Goal: Task Accomplishment & Management: Manage account settings

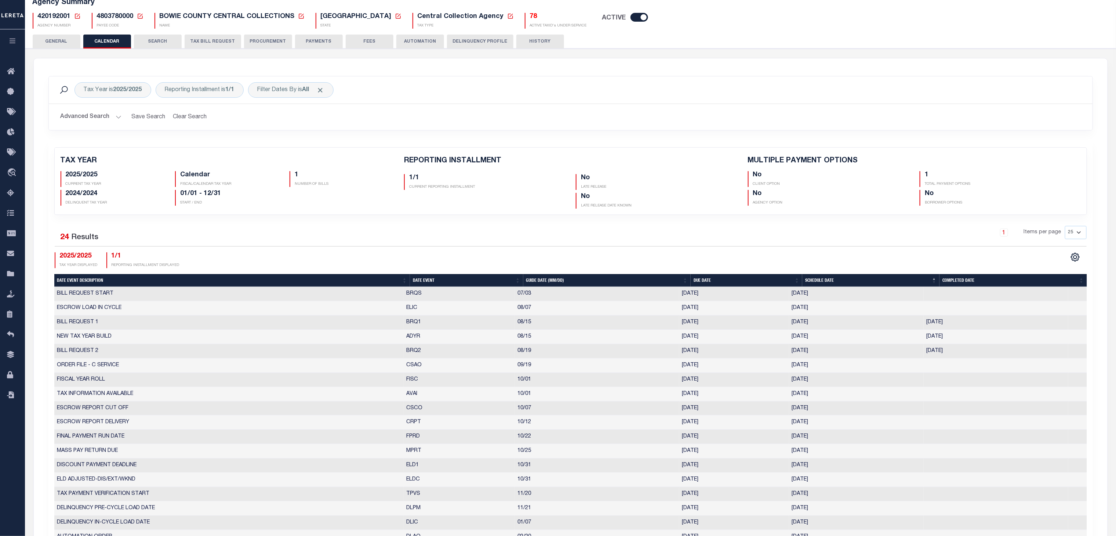
scroll to position [55, 0]
click at [50, 17] on span "420192001" at bounding box center [54, 16] width 33 height 7
copy h5 "420192001"
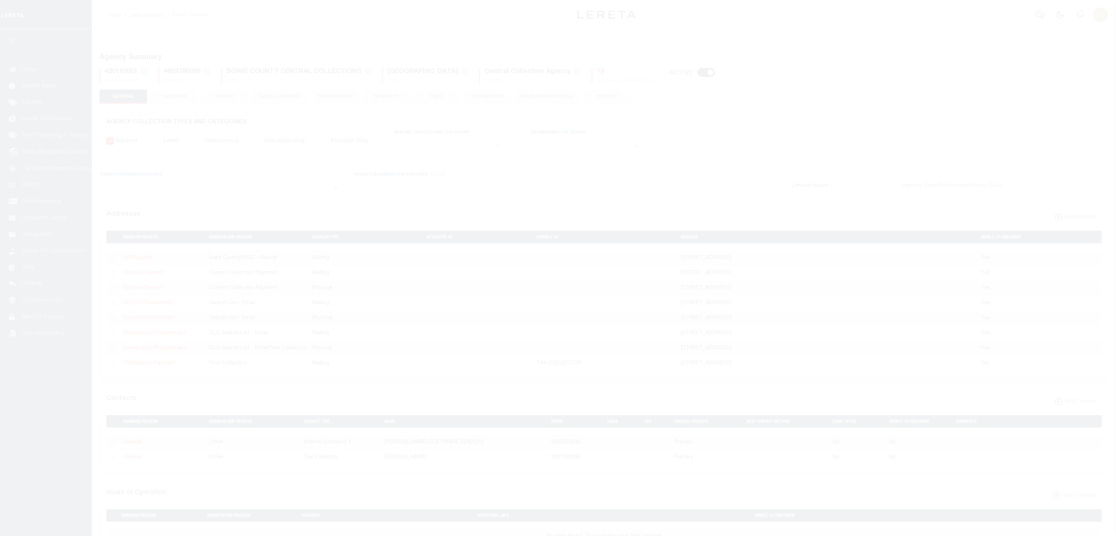
select select
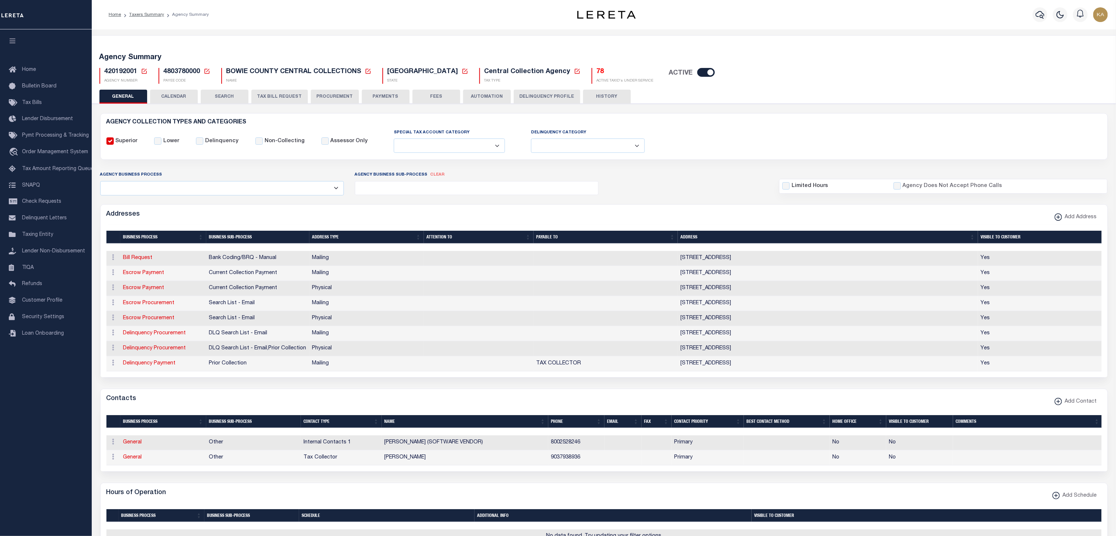
click at [180, 98] on button "CALENDAR" at bounding box center [174, 97] width 48 height 14
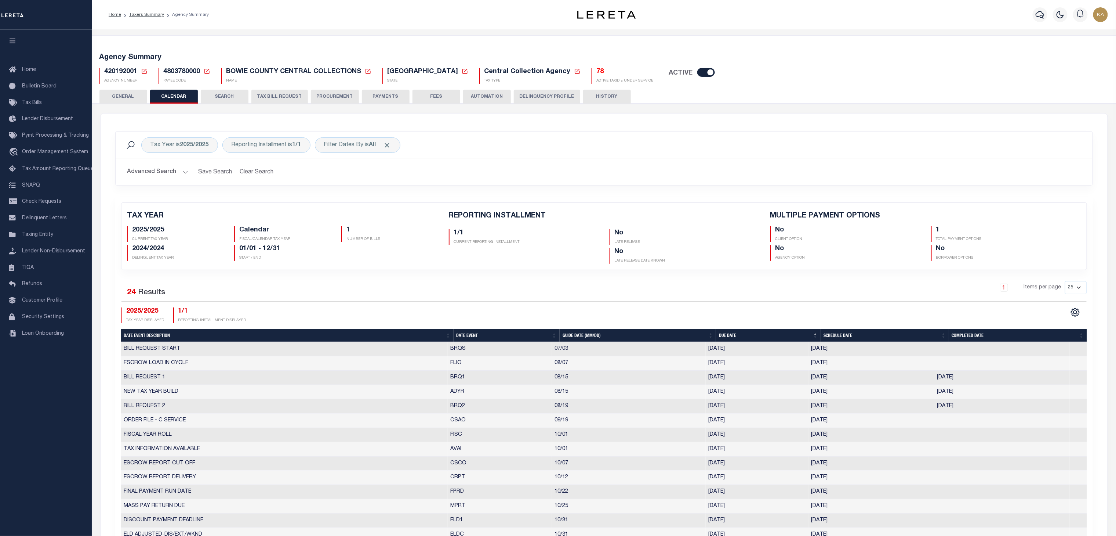
checkbox input "false"
type input "1"
click at [489, 336] on th "Date Event" at bounding box center [507, 335] width 106 height 13
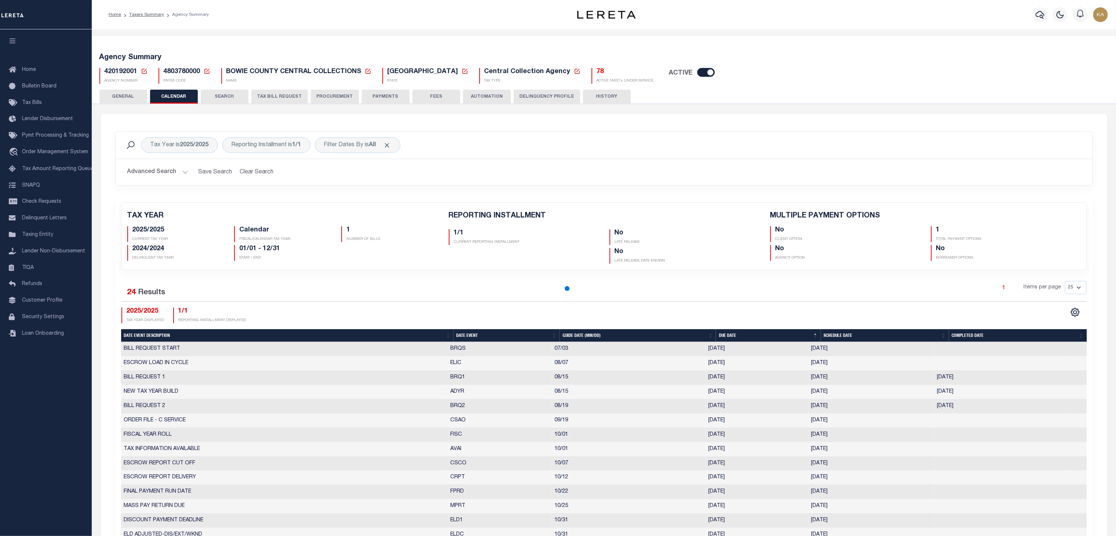
checkbox input "false"
click at [123, 72] on span "420192001" at bounding box center [121, 71] width 33 height 7
copy h5 "420192001"
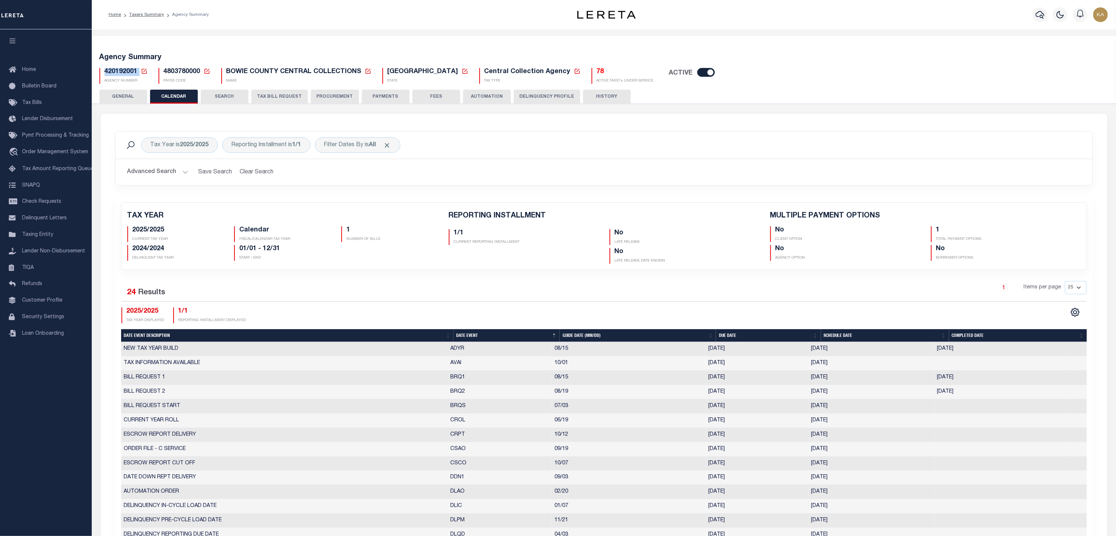
select select "8"
select select "19"
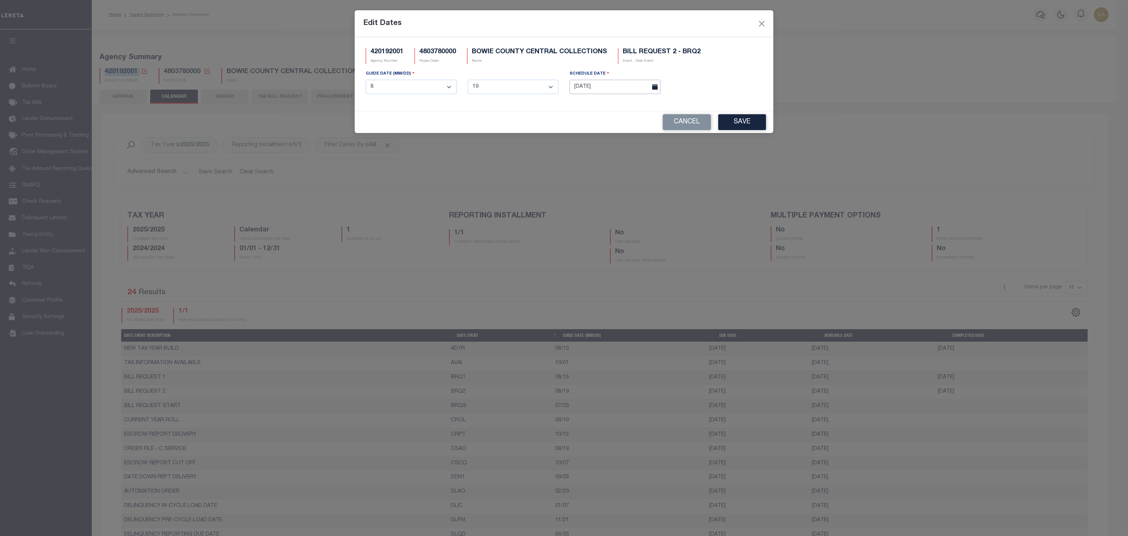
drag, startPoint x: 724, startPoint y: 397, endPoint x: 596, endPoint y: 91, distance: 331.0
click at [596, 91] on input "[DATE]" at bounding box center [614, 87] width 91 height 14
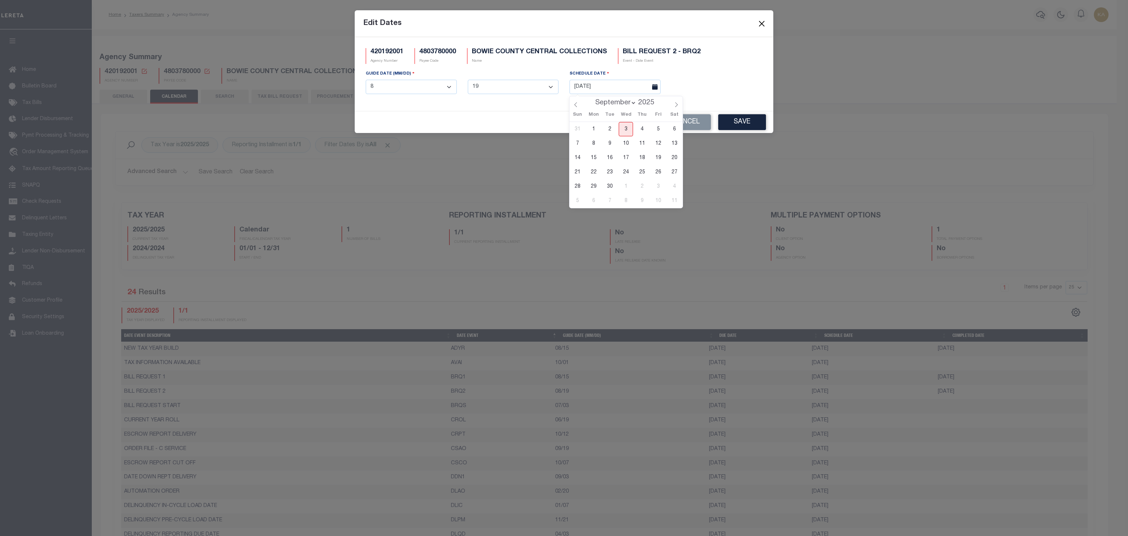
click span "3"
type input "[DATE]"
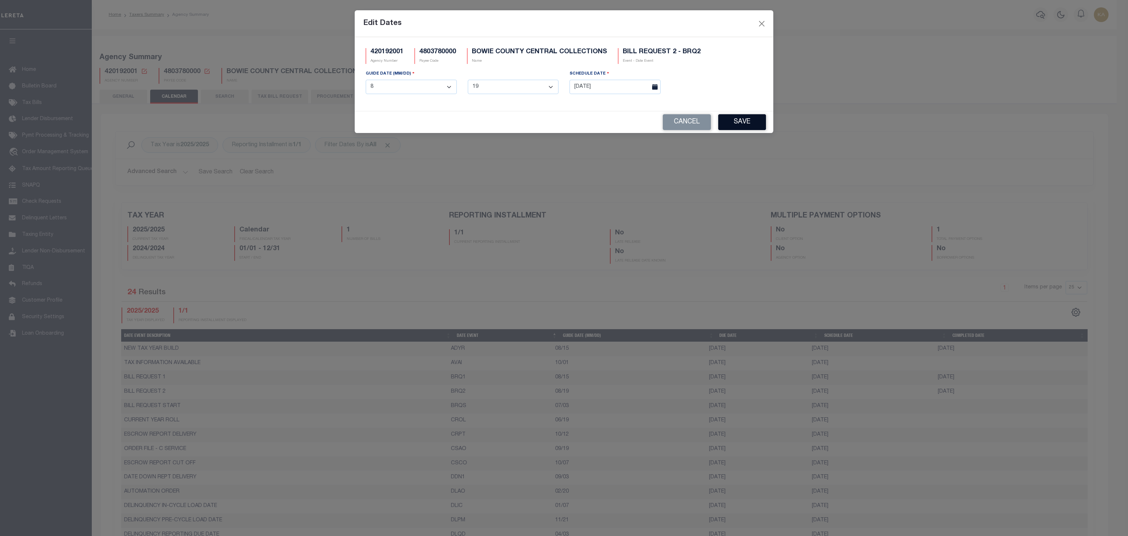
click button "Save"
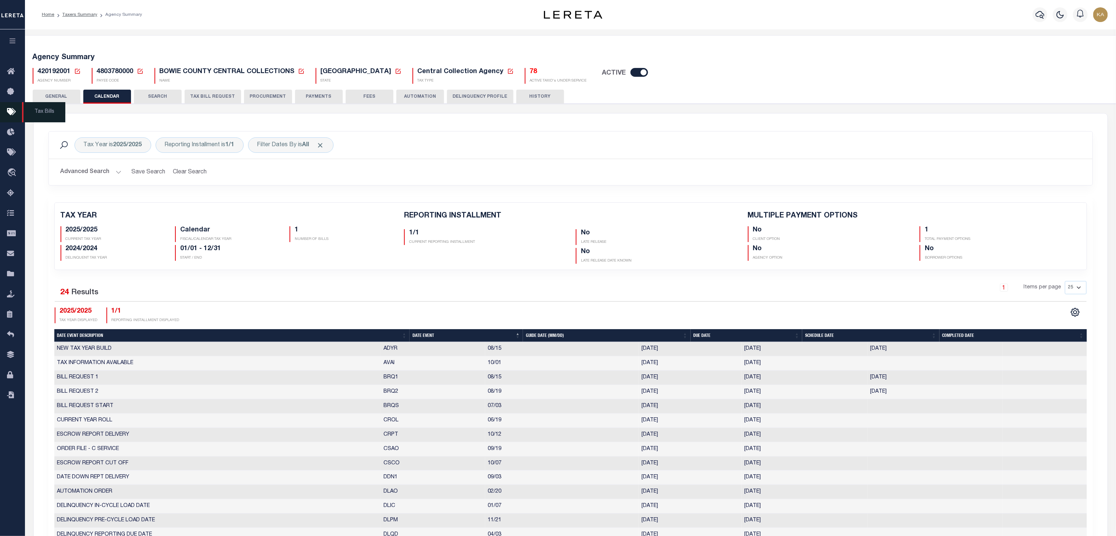
click icon
